Goal: Information Seeking & Learning: Find specific fact

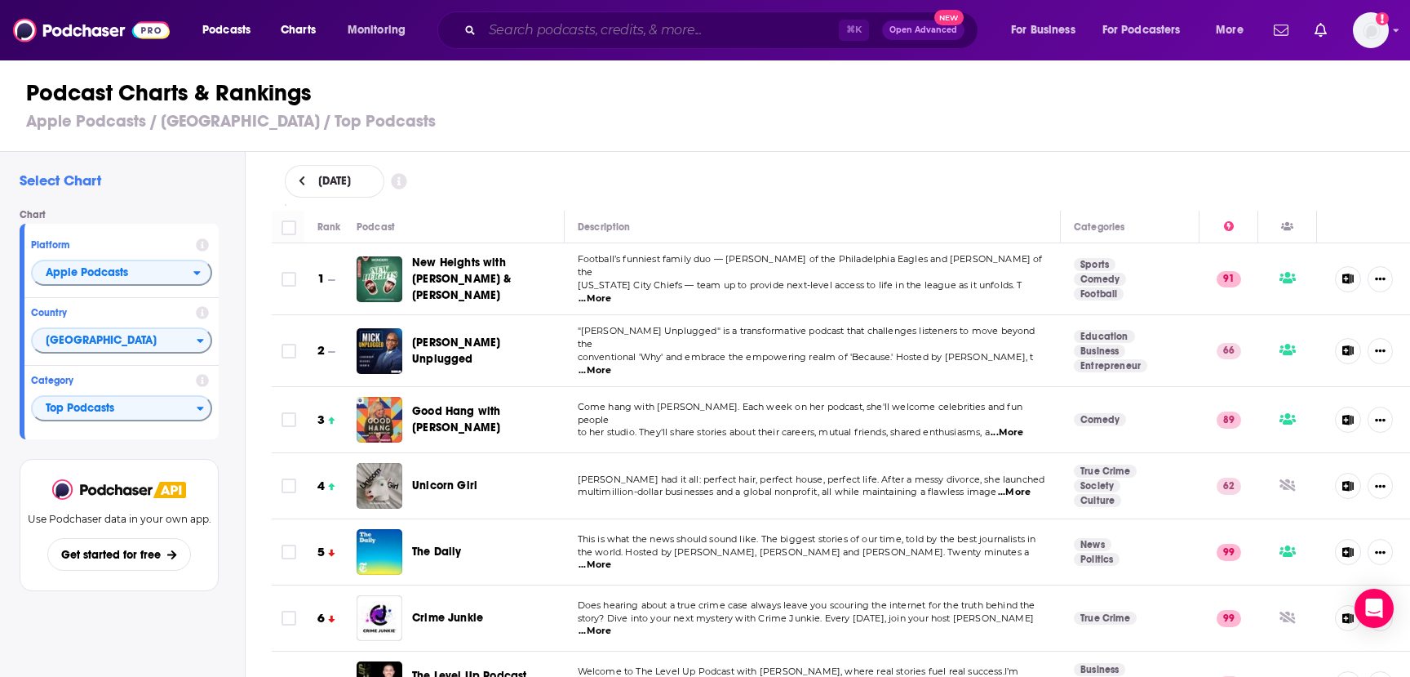
click at [754, 29] on input "Search podcasts, credits, & more..." at bounding box center [660, 30] width 357 height 26
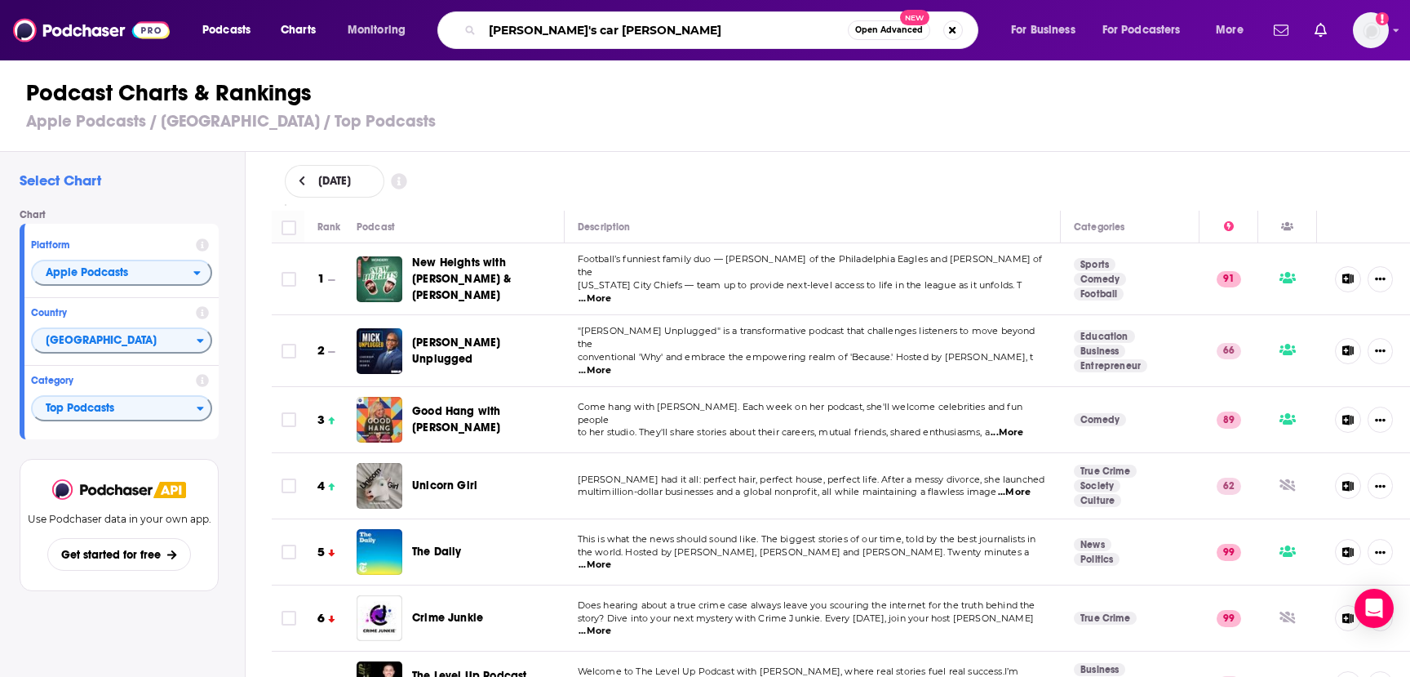
type input "[PERSON_NAME]'s car radio"
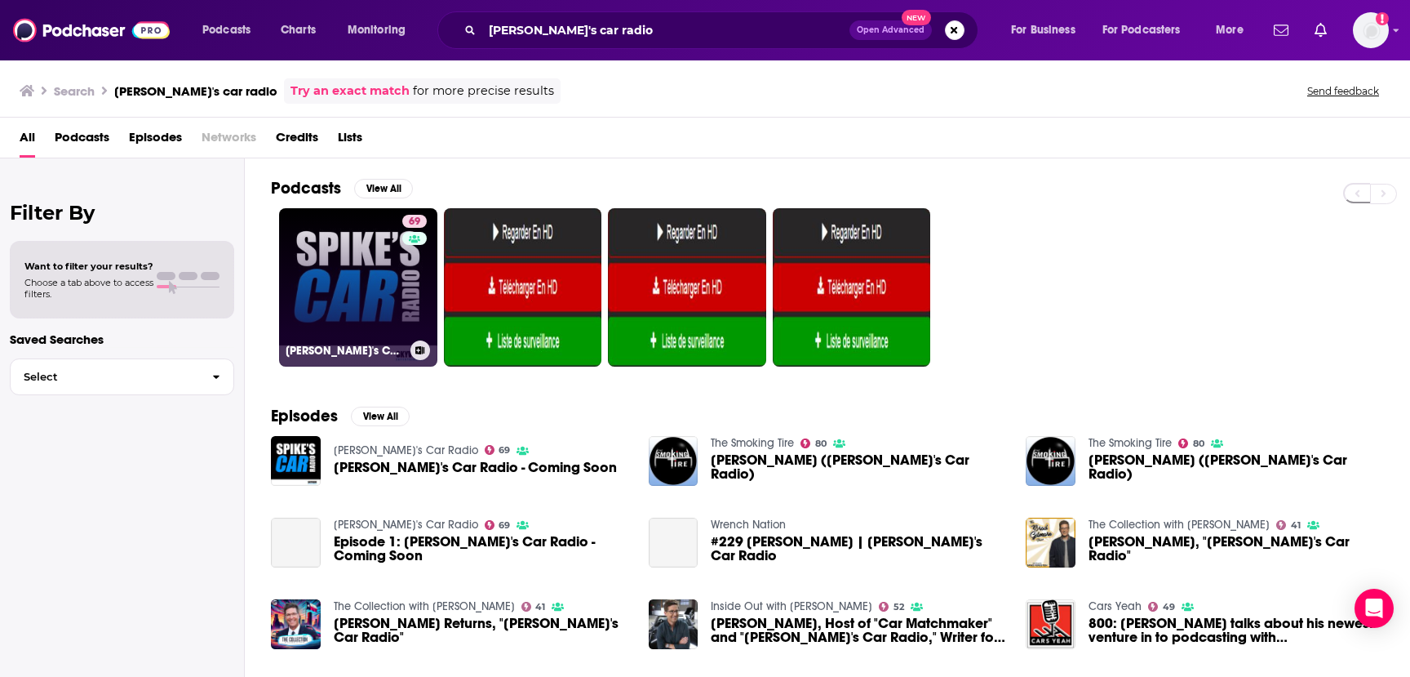
click at [377, 281] on link "69 [PERSON_NAME]'s Car Radio" at bounding box center [358, 287] width 158 height 158
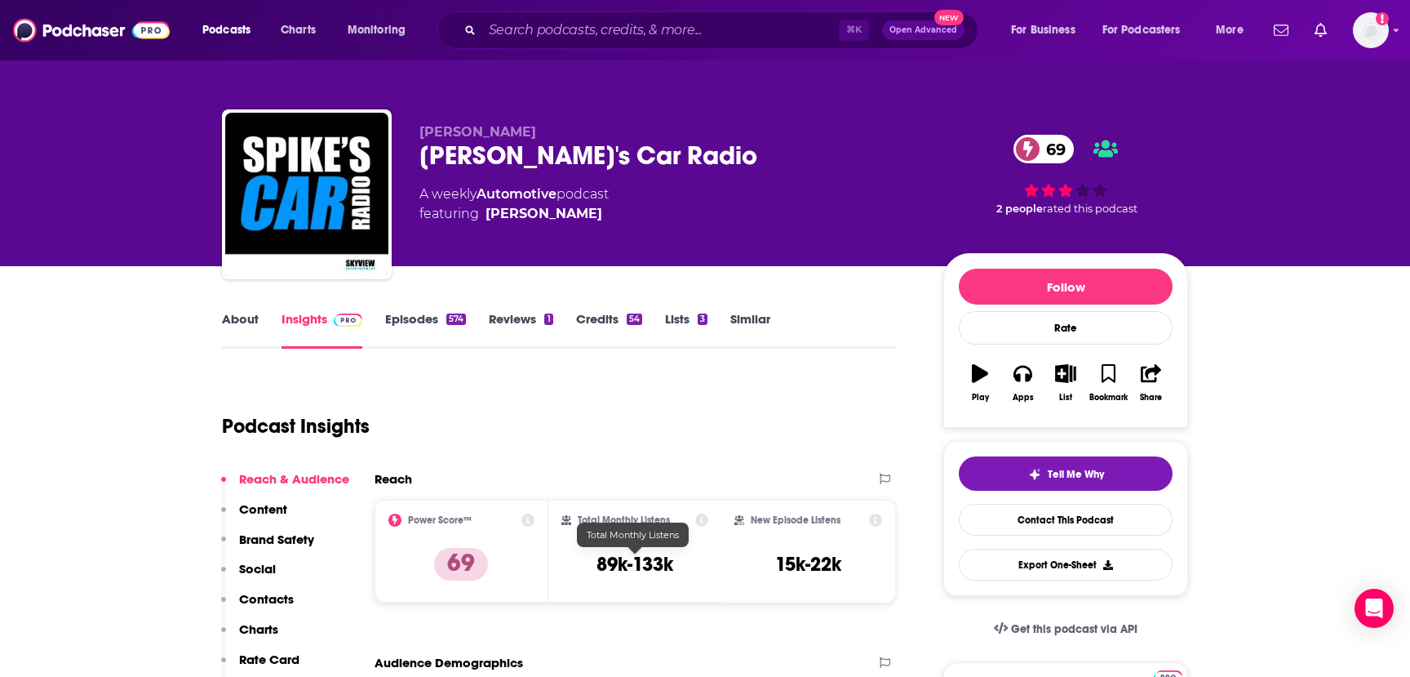
click at [631, 567] on h3 "89k-133k" at bounding box center [635, 564] width 77 height 24
copy div "89k-133k"
click at [547, 25] on input "Search podcasts, credits, & more..." at bounding box center [660, 30] width 357 height 26
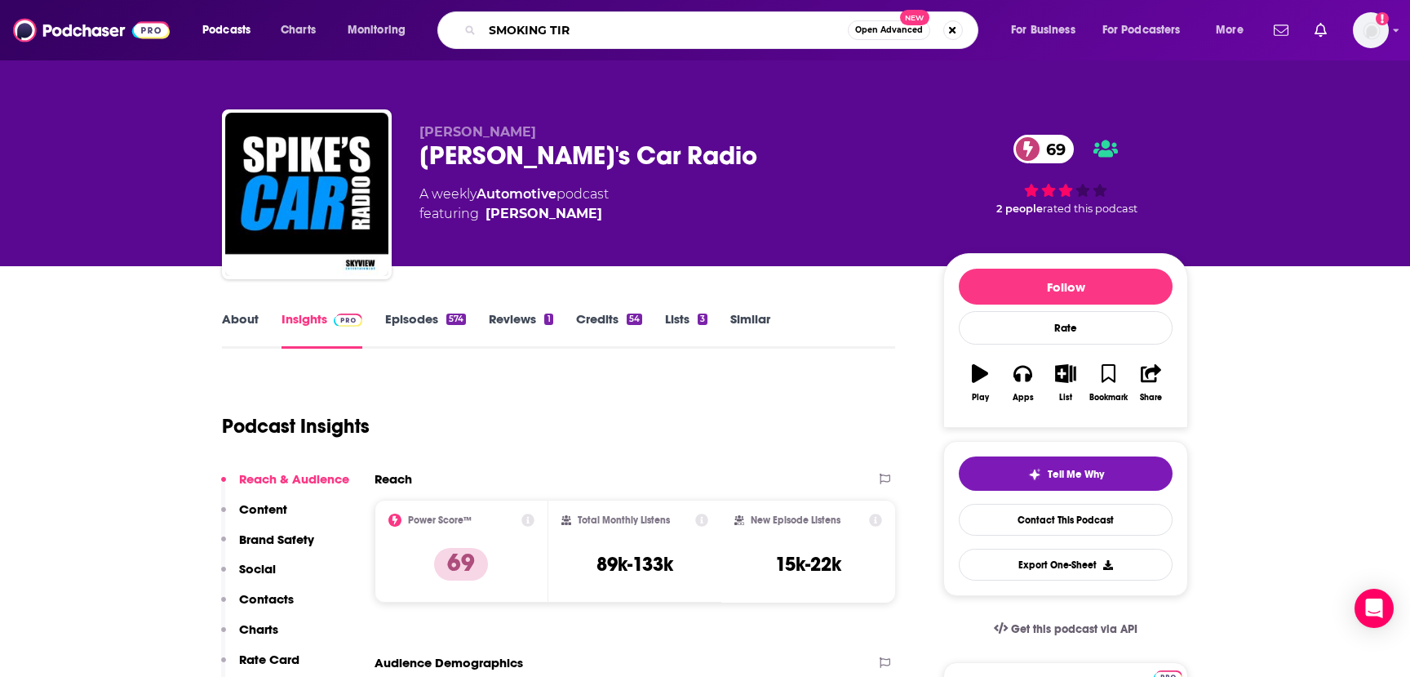
type input "SMOKING TIRE"
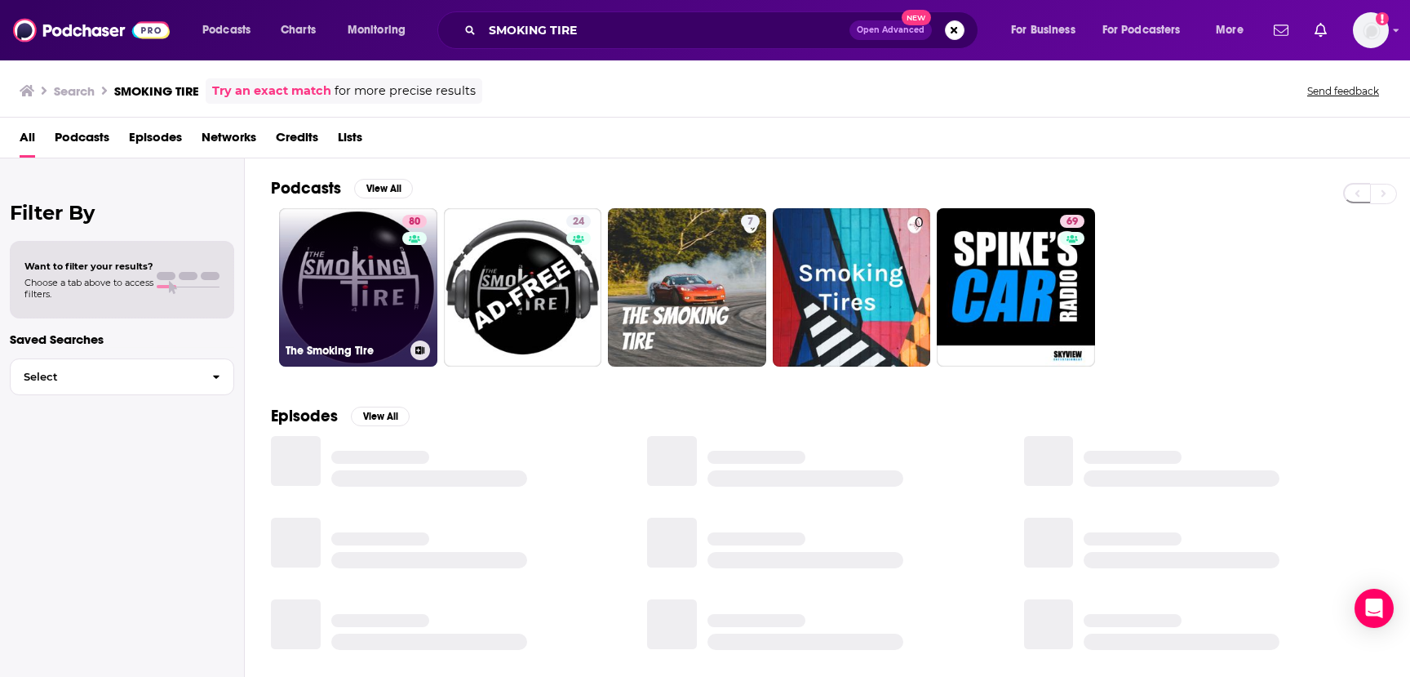
click at [372, 291] on link "80 The Smoking Tire" at bounding box center [358, 287] width 158 height 158
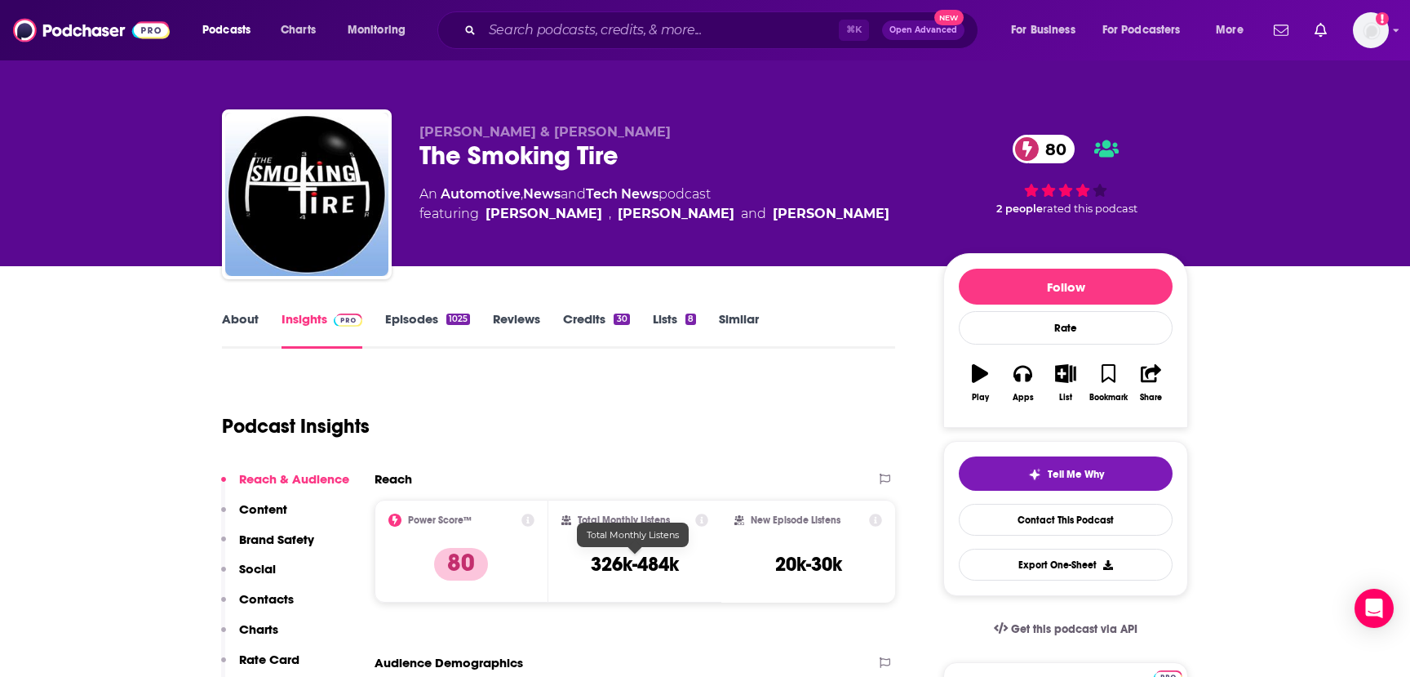
click at [628, 561] on h3 "326k-484k" at bounding box center [635, 564] width 88 height 24
copy div "326k-484k"
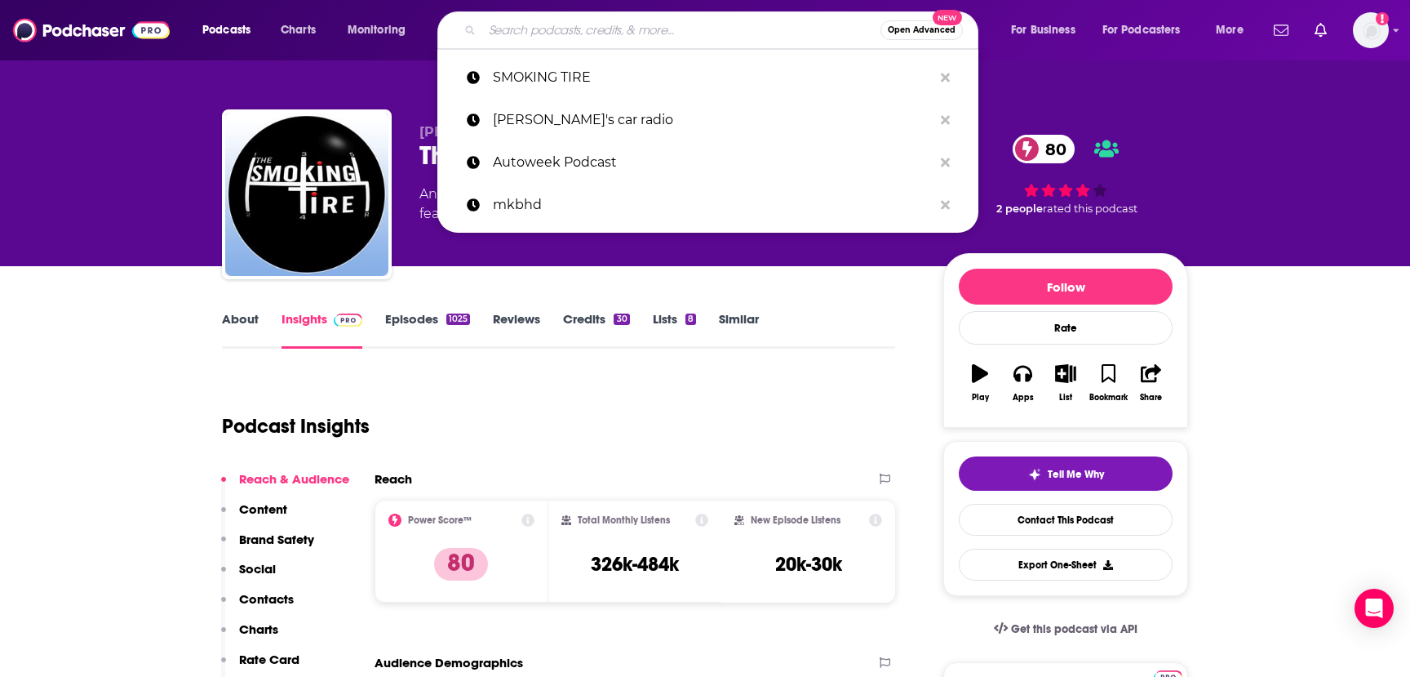
click at [628, 27] on input "Search podcasts, credits, & more..." at bounding box center [681, 30] width 398 height 26
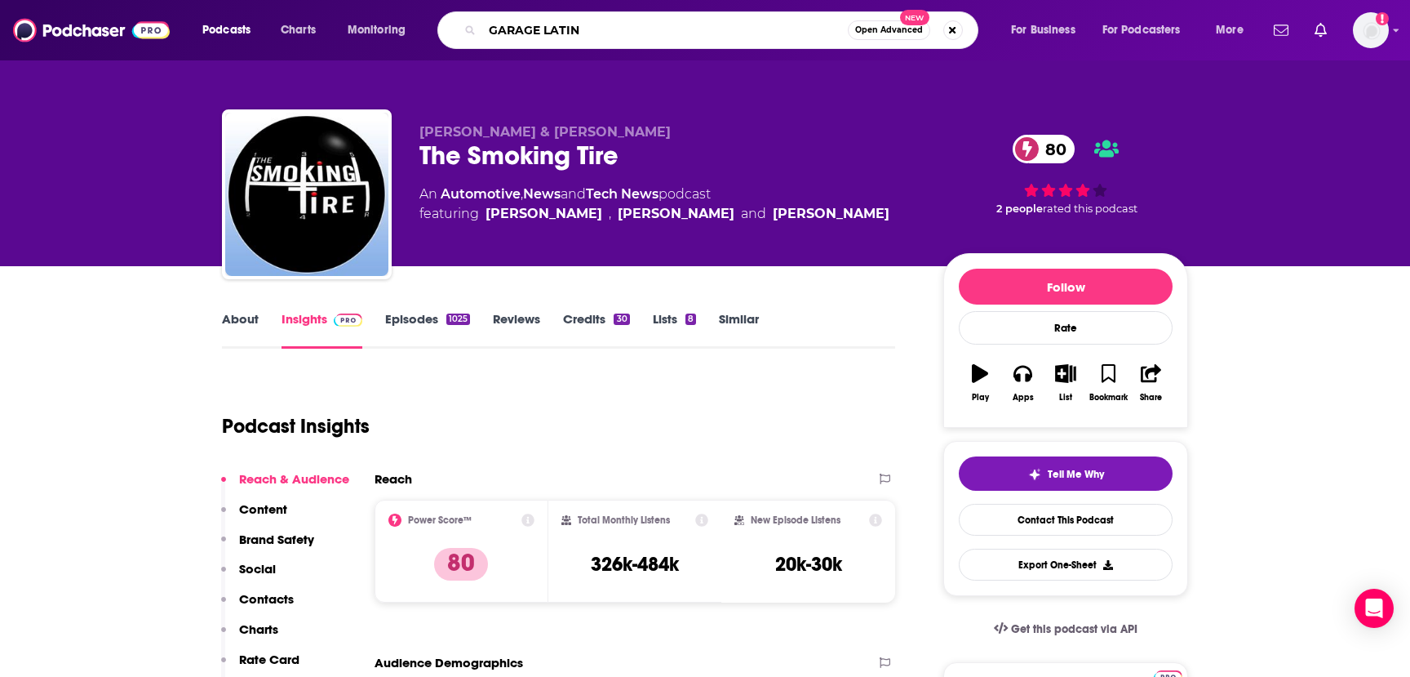
type input "GARAGE LATINO"
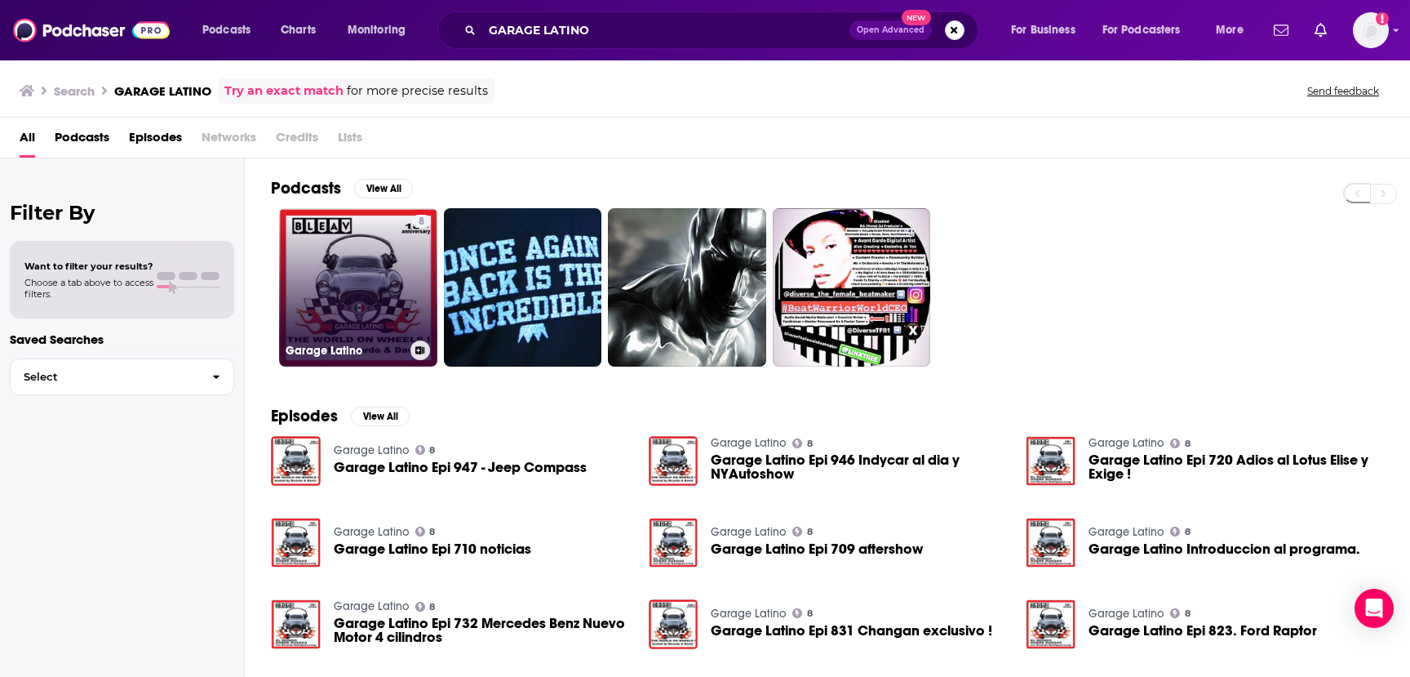
click at [359, 260] on link "8 Garage Latino" at bounding box center [358, 287] width 158 height 158
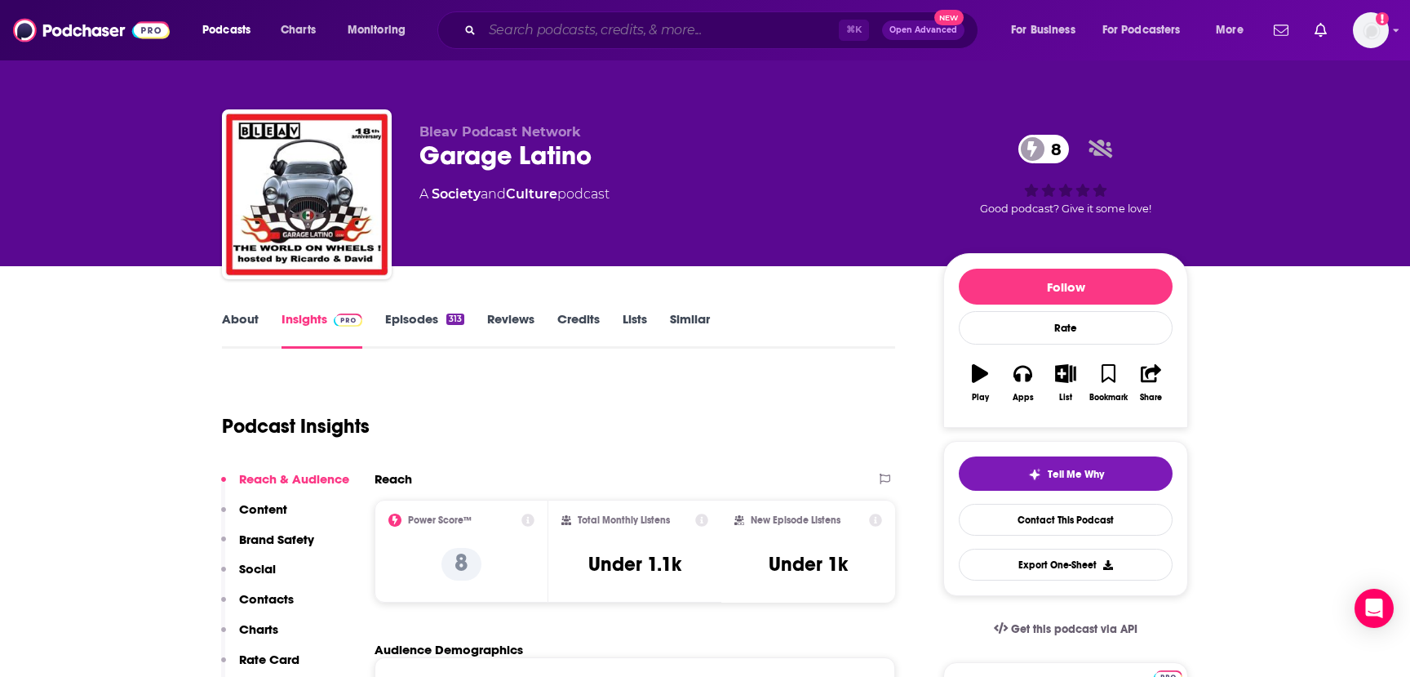
click at [529, 26] on input "Search podcasts, credits, & more..." at bounding box center [660, 30] width 357 height 26
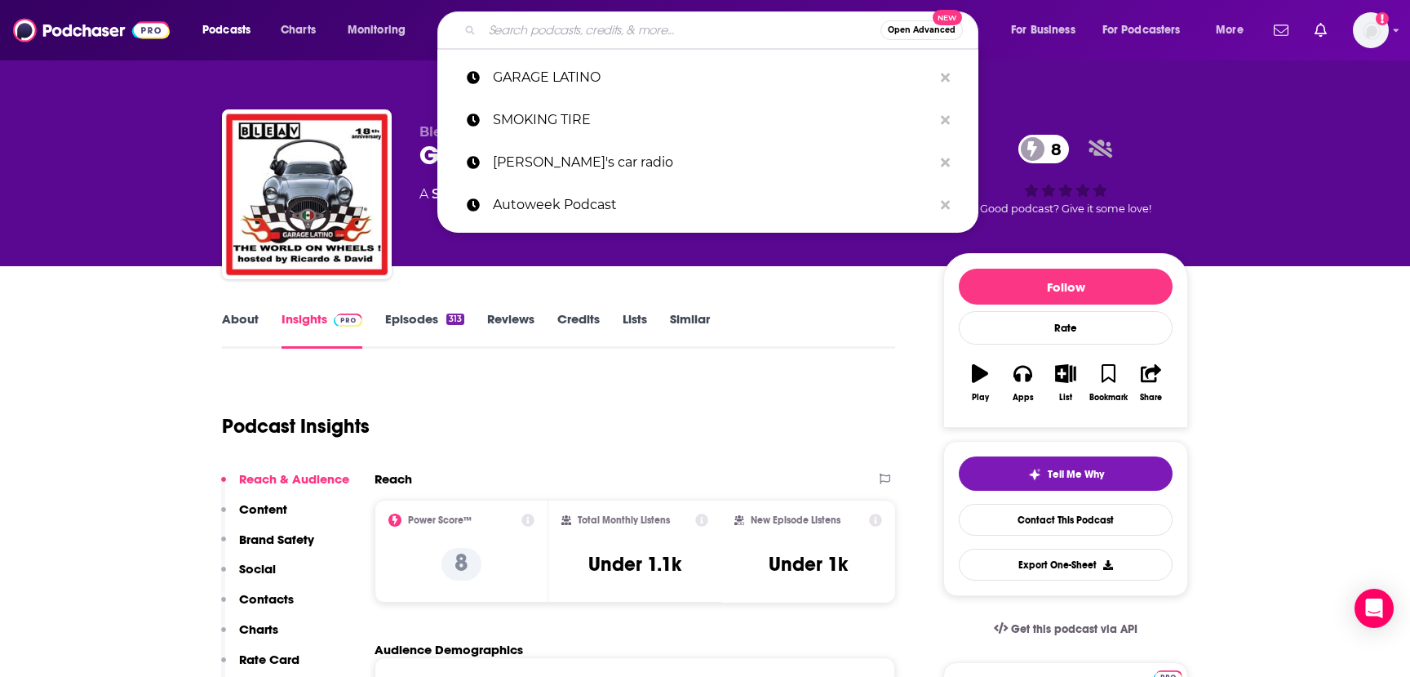
paste input "JD Power"
type input "JD Power"
